Goal: Task Accomplishment & Management: Manage account settings

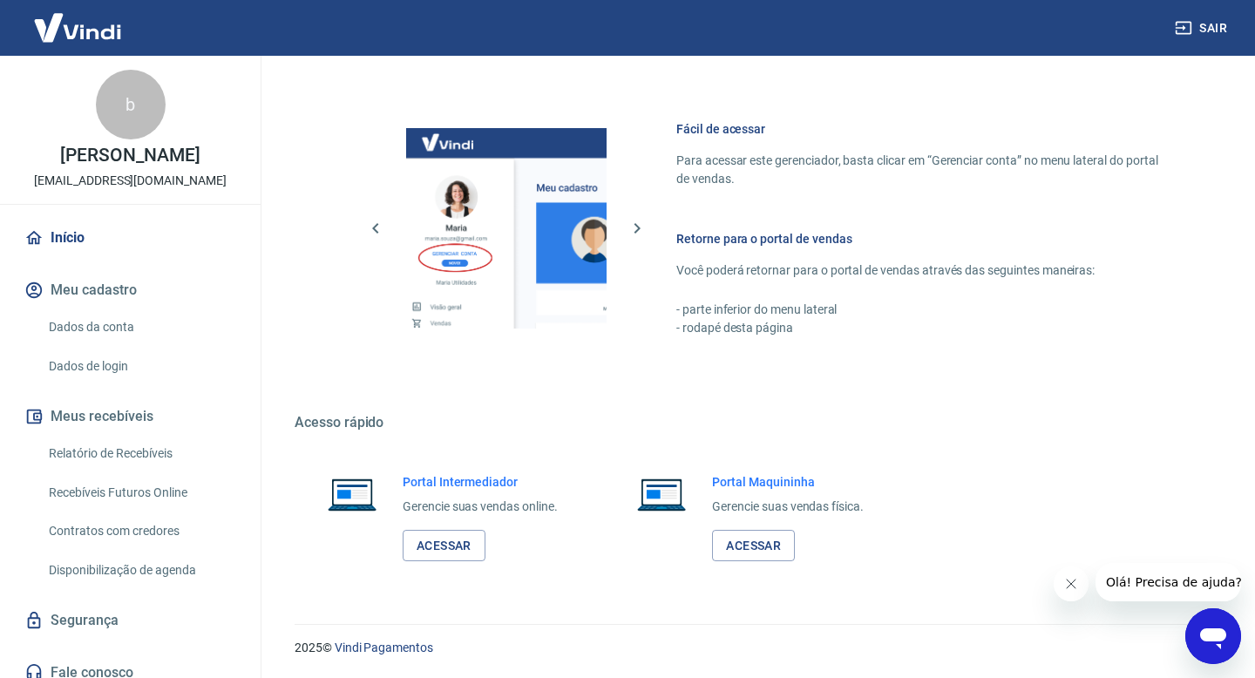
scroll to position [14, 0]
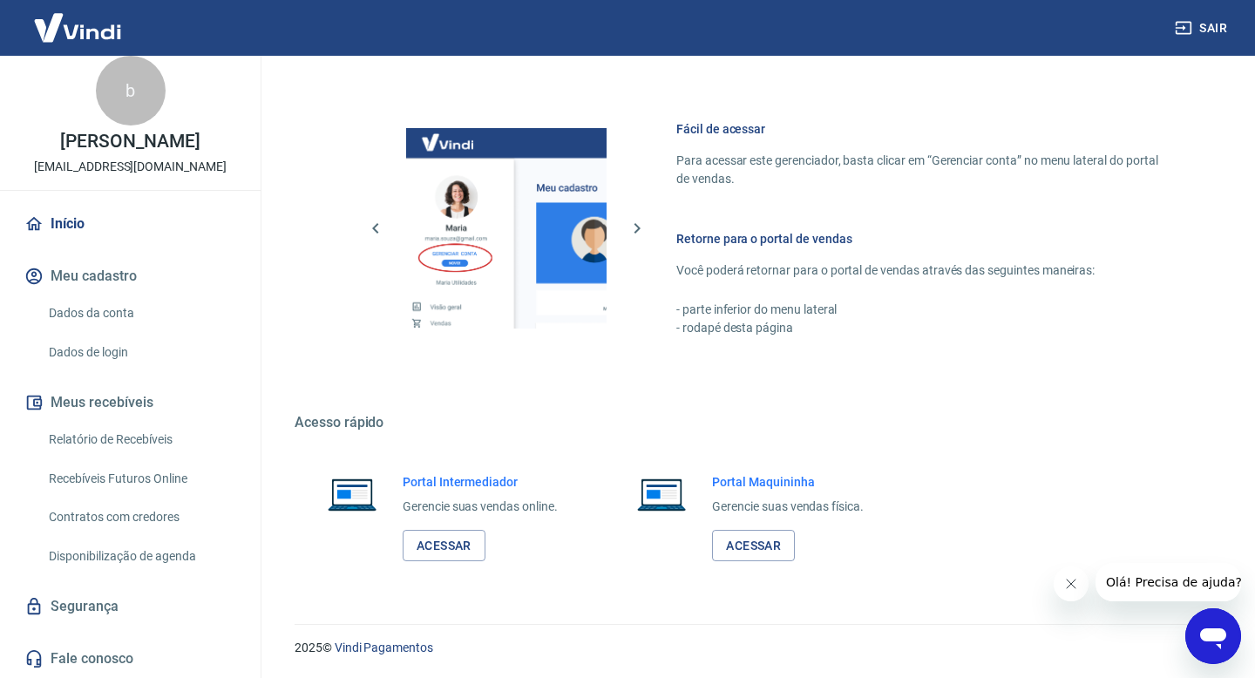
click at [65, 228] on link "Início" at bounding box center [130, 224] width 219 height 38
click at [459, 538] on link "Acessar" at bounding box center [444, 546] width 83 height 32
click at [68, 227] on link "Início" at bounding box center [130, 224] width 219 height 38
click at [79, 223] on link "Início" at bounding box center [130, 224] width 219 height 38
click at [95, 268] on button "Meu cadastro" at bounding box center [130, 276] width 219 height 38
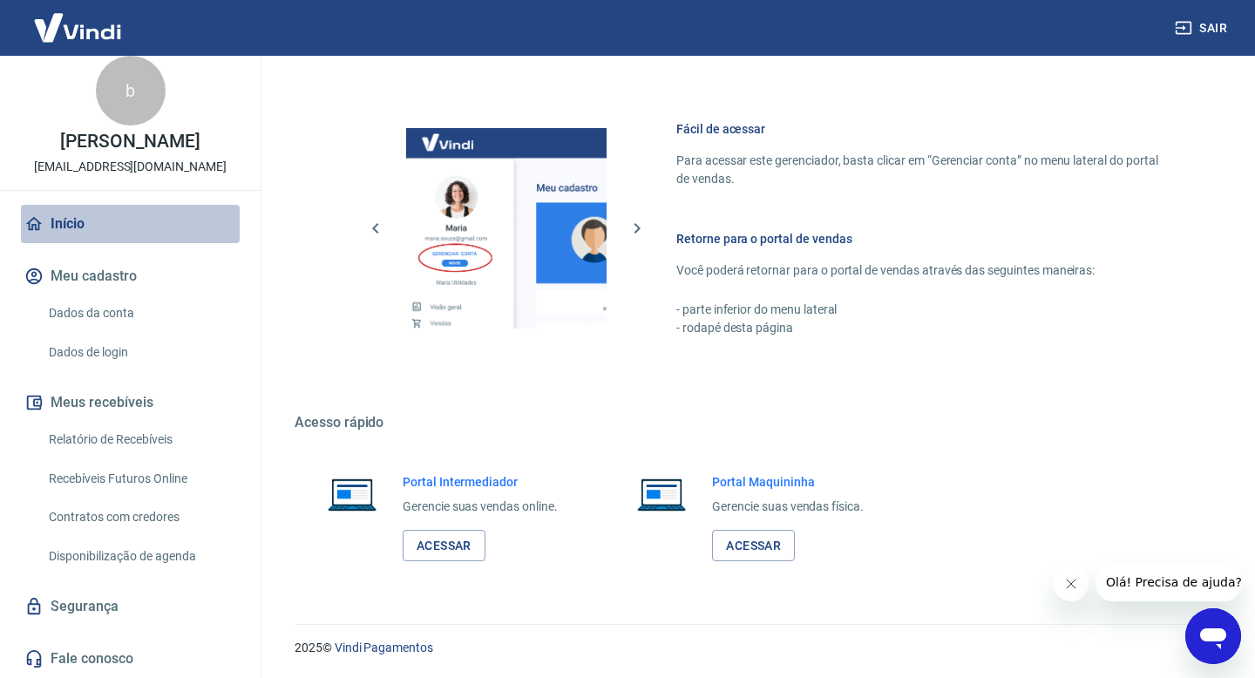
click at [58, 211] on link "Início" at bounding box center [130, 224] width 219 height 38
click at [119, 310] on link "Dados da conta" at bounding box center [141, 314] width 198 height 36
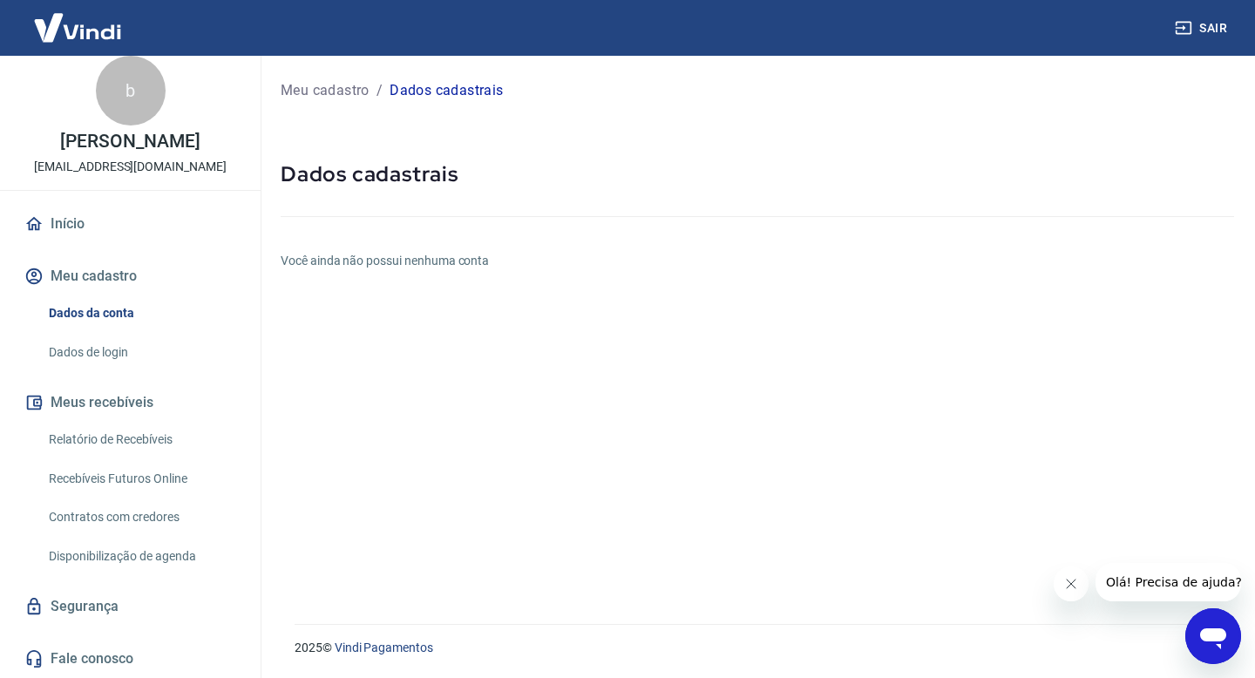
click at [94, 30] on img at bounding box center [77, 27] width 113 height 53
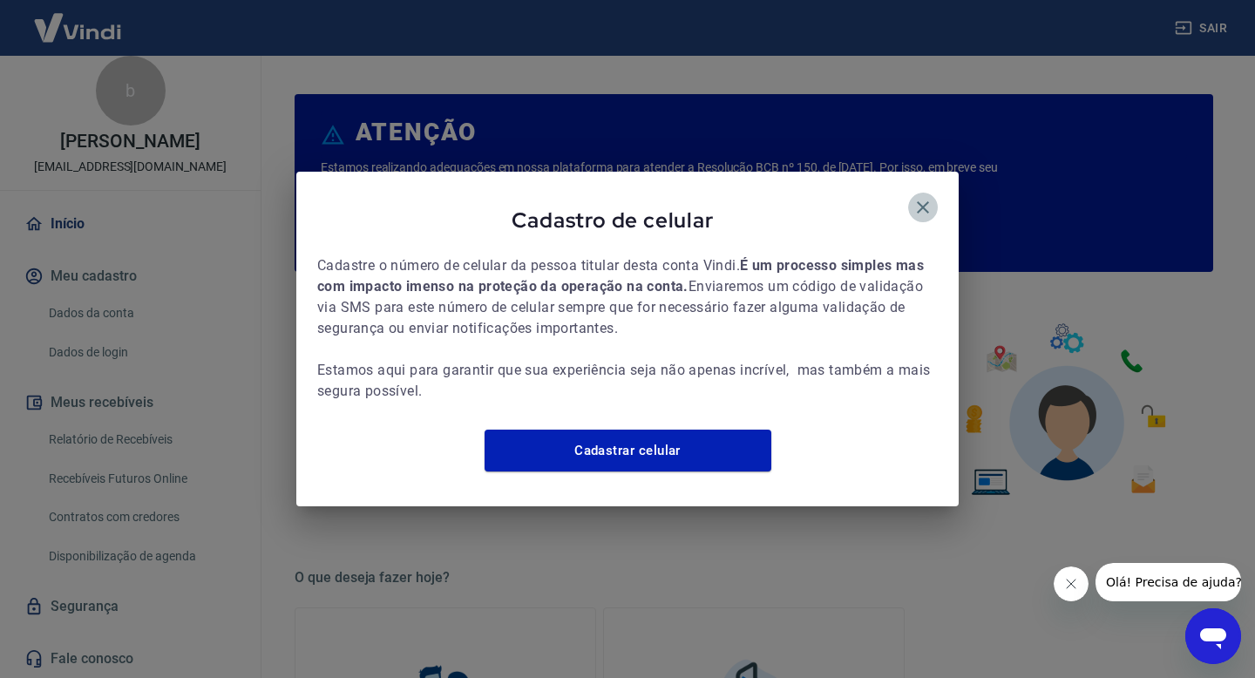
click at [918, 197] on icon "button" at bounding box center [923, 207] width 21 height 21
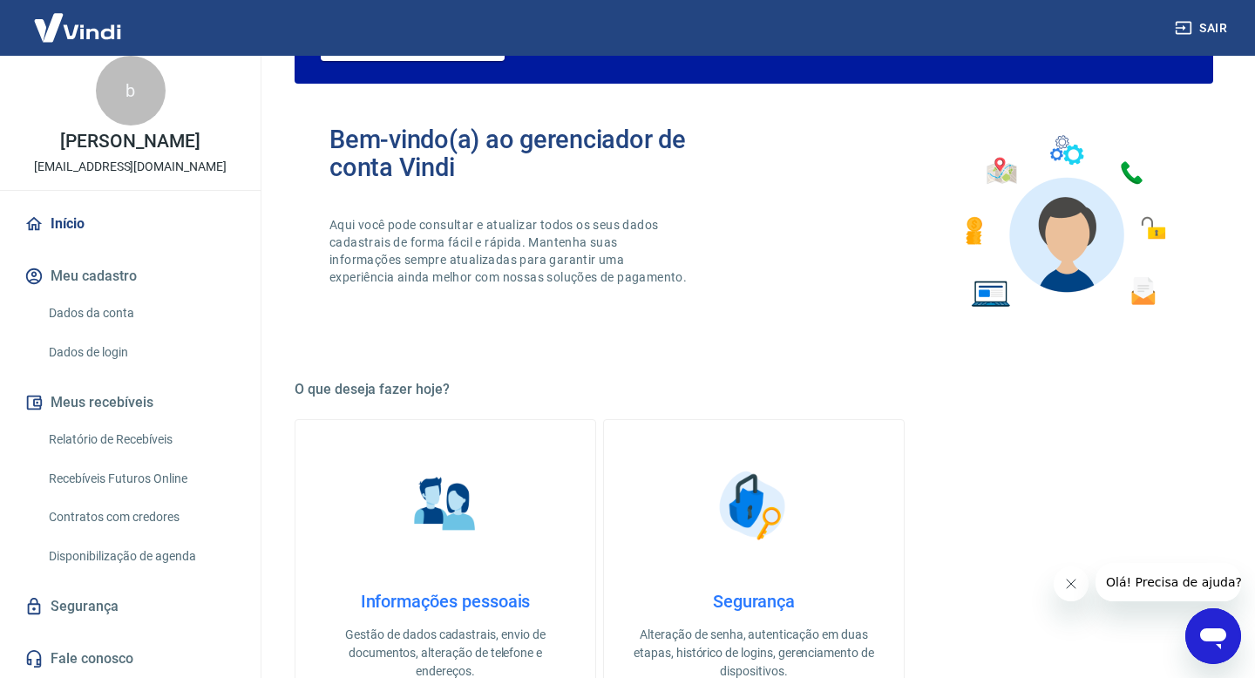
scroll to position [202, 0]
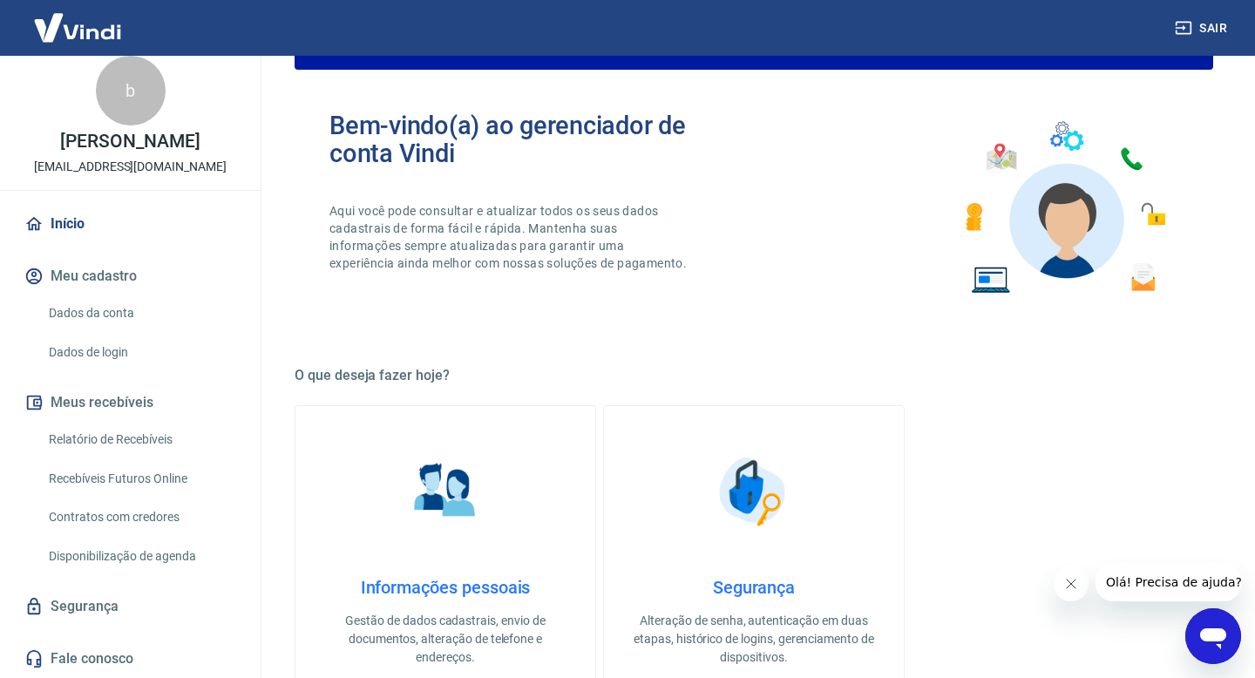
click at [68, 220] on link "Início" at bounding box center [130, 224] width 219 height 38
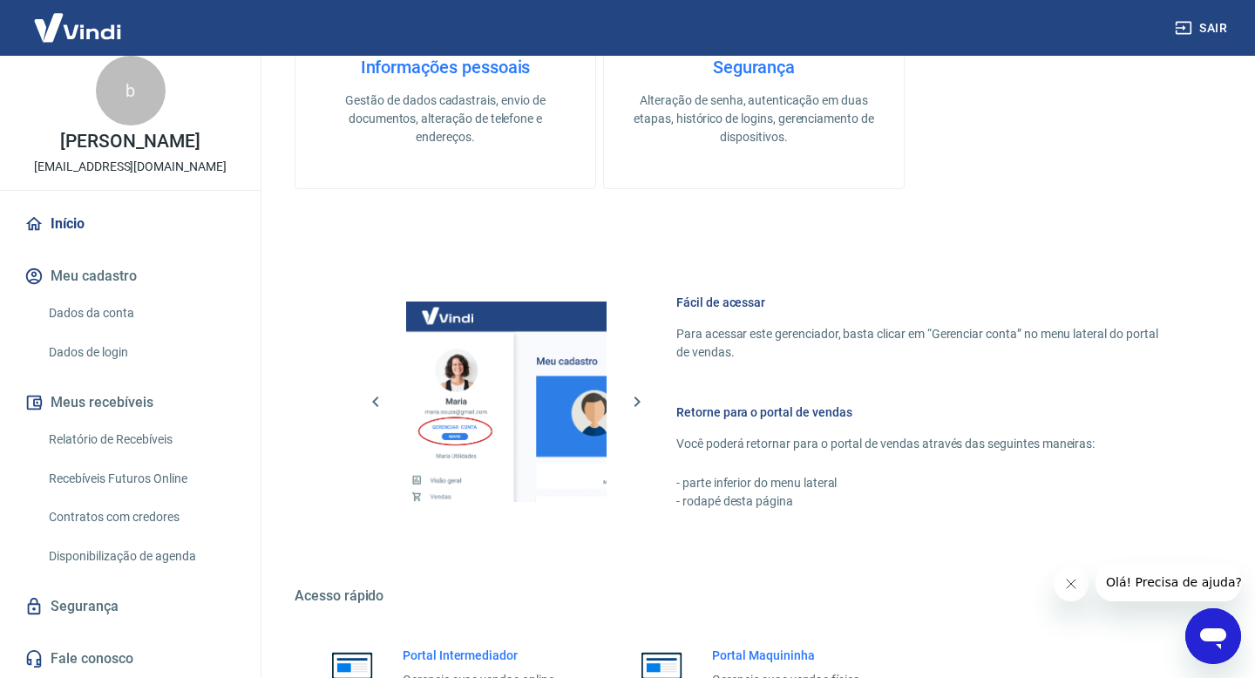
scroll to position [896, 0]
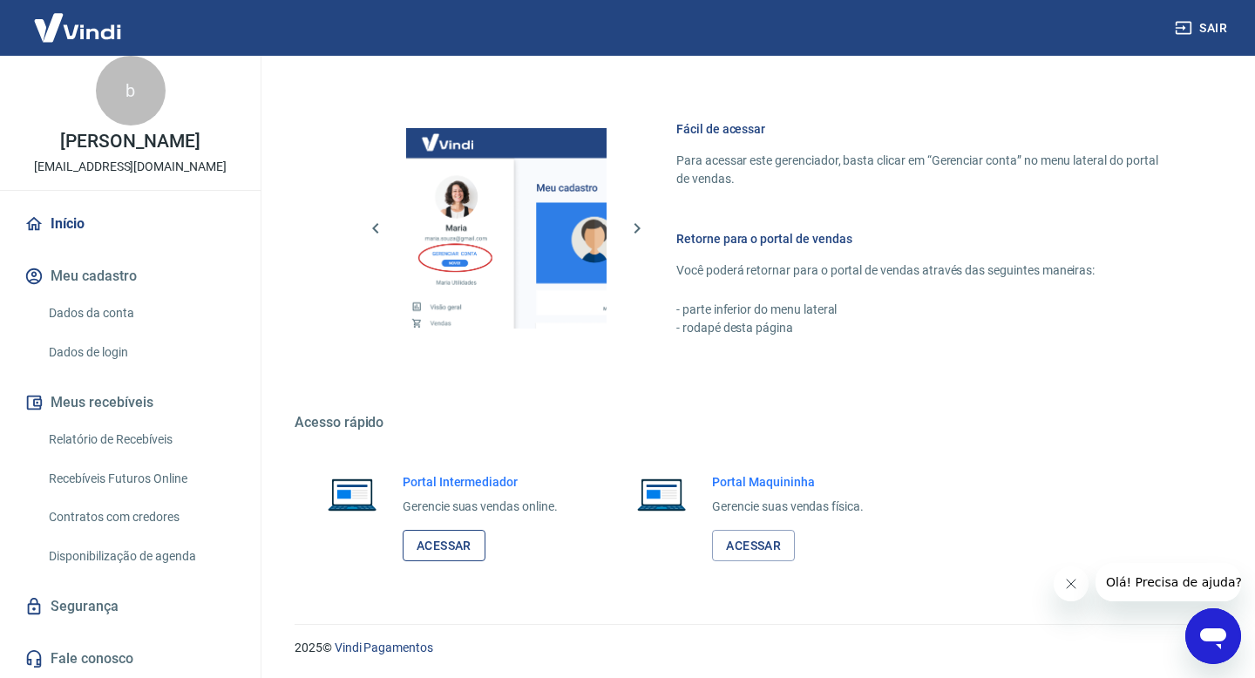
click at [443, 541] on link "Acessar" at bounding box center [444, 546] width 83 height 32
